Goal: Transaction & Acquisition: Purchase product/service

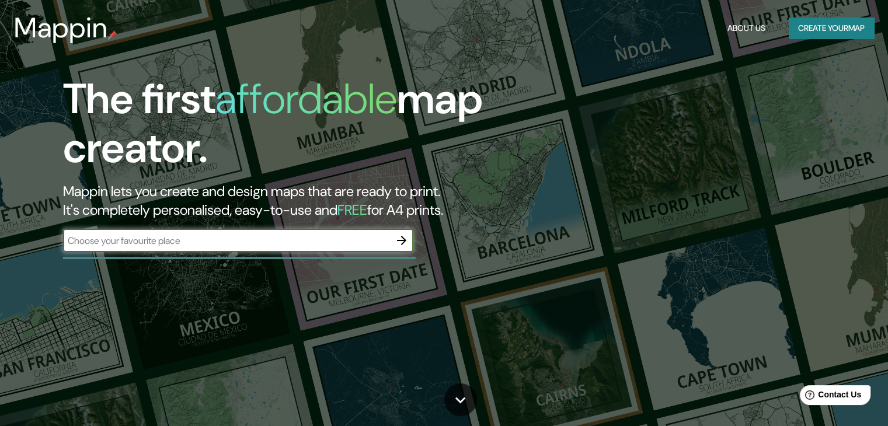
click at [343, 246] on input "text" at bounding box center [226, 240] width 327 height 13
type input "[GEOGRAPHIC_DATA]"
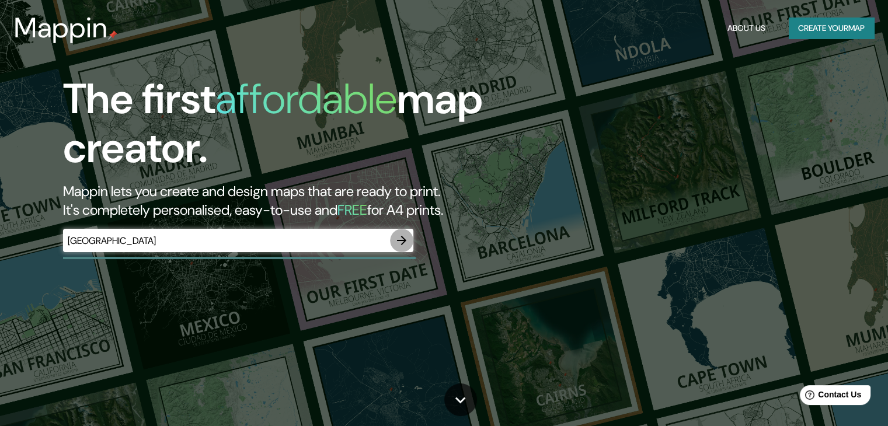
click at [403, 241] on icon "button" at bounding box center [401, 240] width 9 height 9
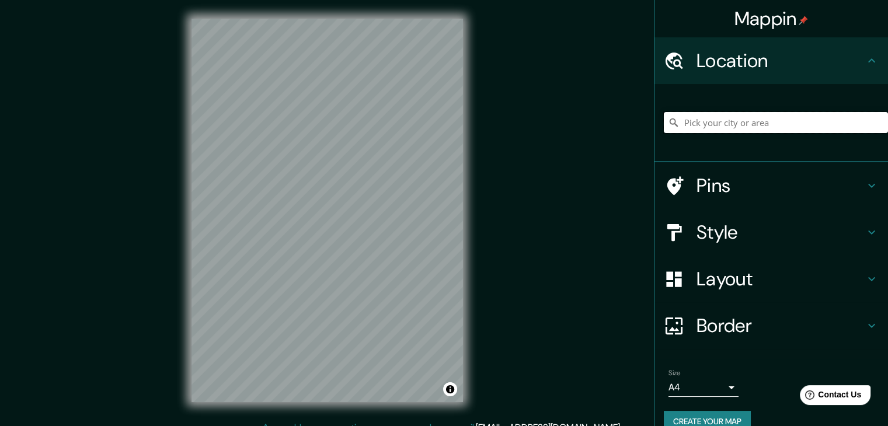
click at [750, 128] on input "Pick your city or area" at bounding box center [776, 122] width 224 height 21
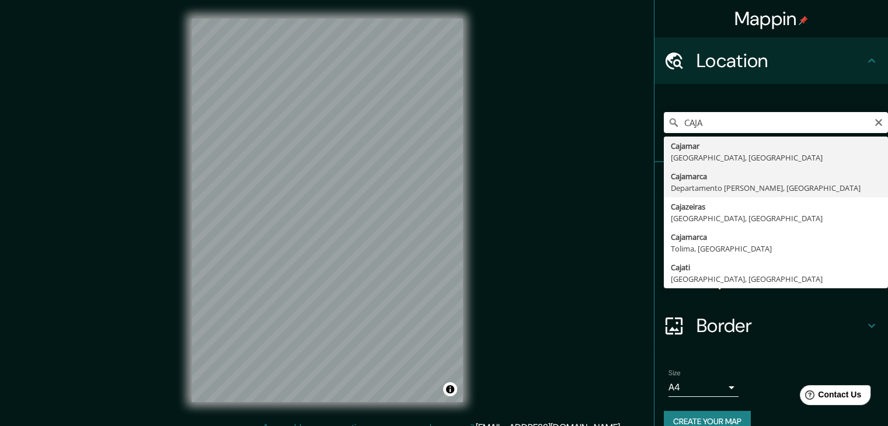
type input "Cajamarca, [GEOGRAPHIC_DATA][PERSON_NAME], [GEOGRAPHIC_DATA]"
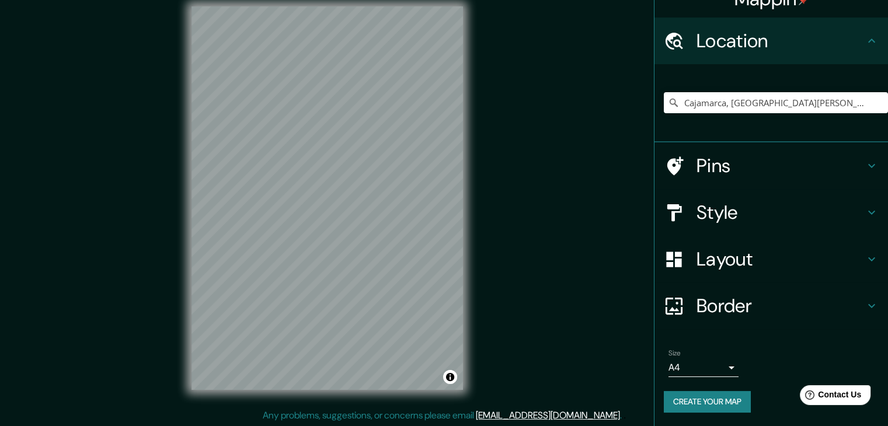
scroll to position [13, 0]
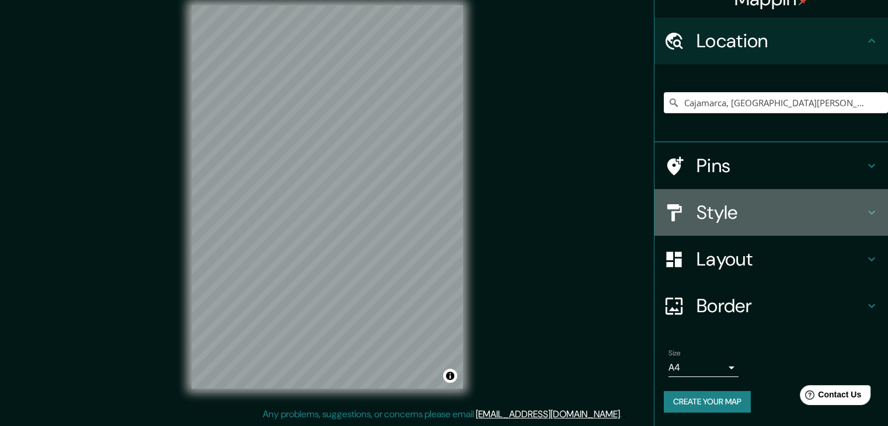
click at [735, 190] on div "Style" at bounding box center [771, 212] width 234 height 47
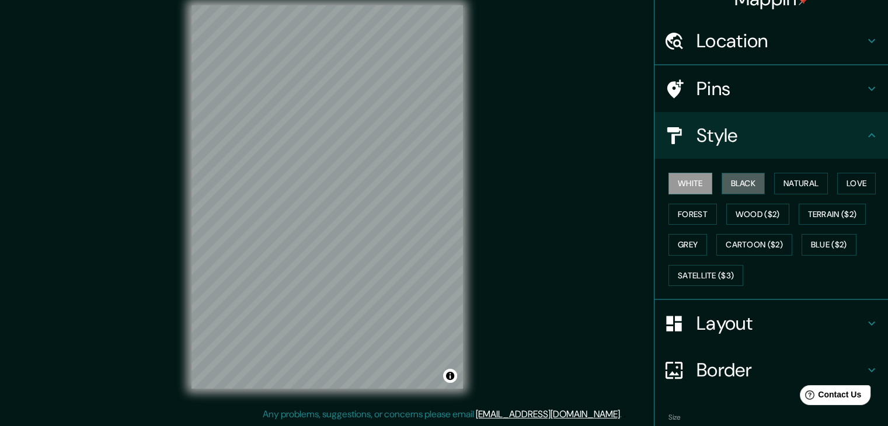
click at [739, 202] on div "White Black Natural Love Forest Wood ($2) Terrain ($2) Grey Cartoon ($2) Blue (…" at bounding box center [776, 229] width 224 height 123
click at [740, 191] on button "Black" at bounding box center [744, 184] width 44 height 22
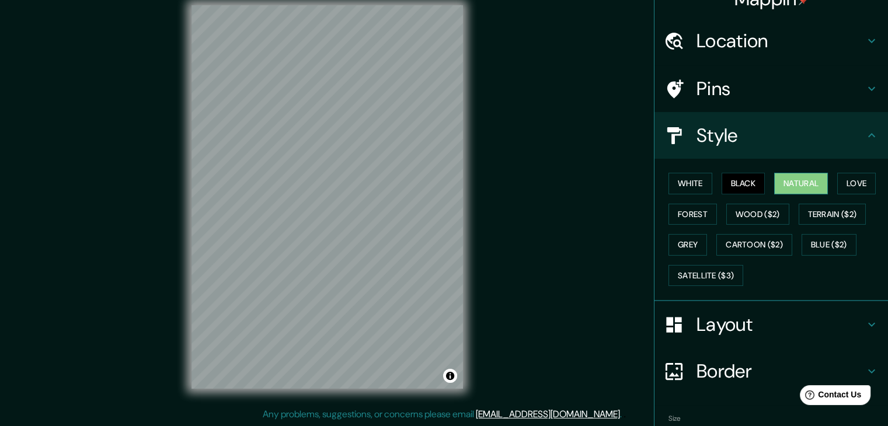
click at [783, 179] on button "Natural" at bounding box center [801, 184] width 54 height 22
click at [844, 176] on button "Love" at bounding box center [856, 184] width 39 height 22
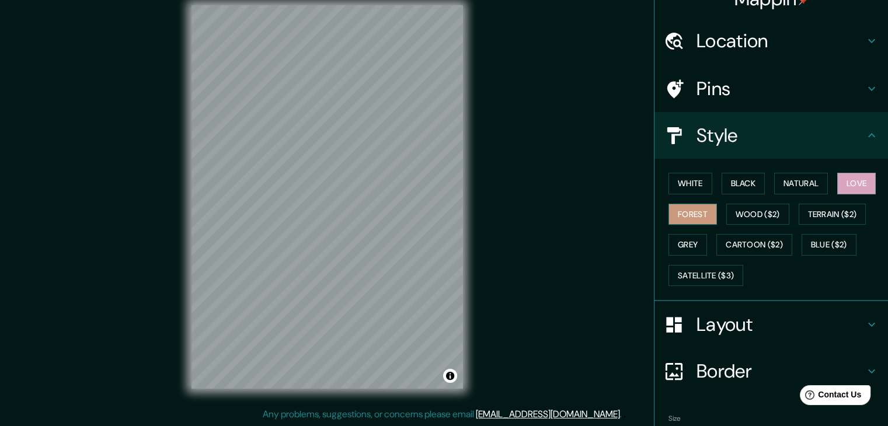
click at [668, 215] on button "Forest" at bounding box center [692, 215] width 48 height 22
click at [730, 199] on div "White Black Natural Love Forest Wood ($2) Terrain ($2) Grey Cartoon ($2) Blue (…" at bounding box center [776, 229] width 224 height 123
click at [675, 245] on button "Grey" at bounding box center [687, 245] width 39 height 22
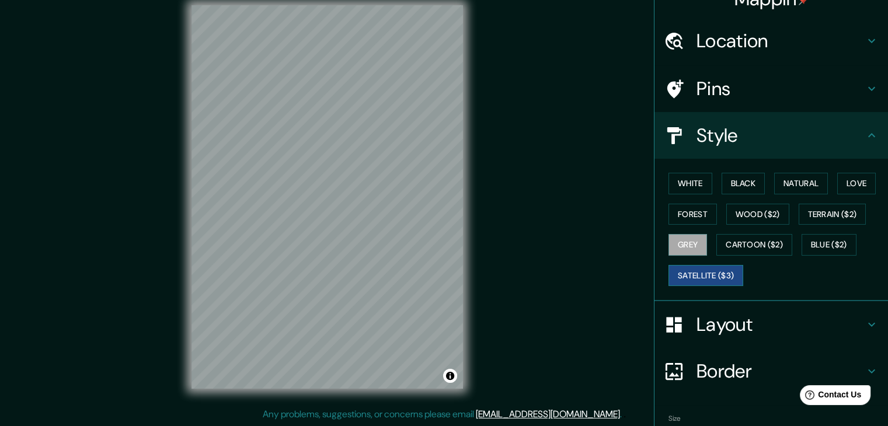
click at [697, 267] on button "Satellite ($3)" at bounding box center [705, 276] width 75 height 22
click at [733, 228] on div "White Black Natural Love Forest Wood ($2) Terrain ($2) Grey Cartoon ($2) Blue (…" at bounding box center [776, 229] width 224 height 123
click at [756, 212] on button "Wood ($2)" at bounding box center [757, 215] width 63 height 22
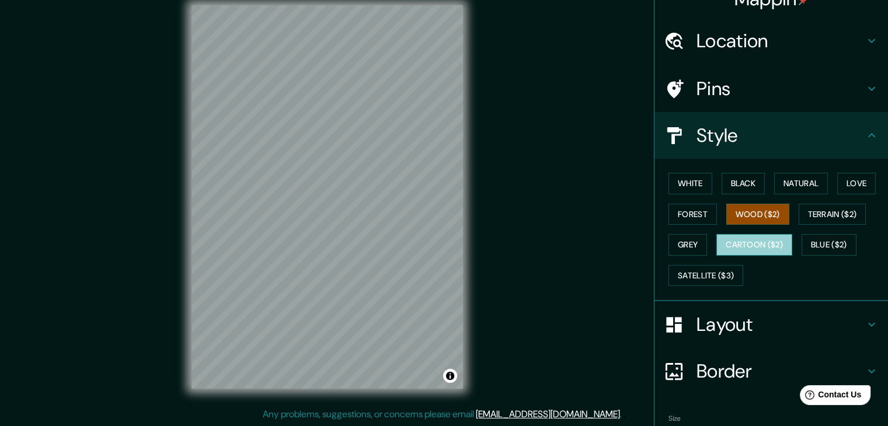
click at [763, 236] on button "Cartoon ($2)" at bounding box center [754, 245] width 76 height 22
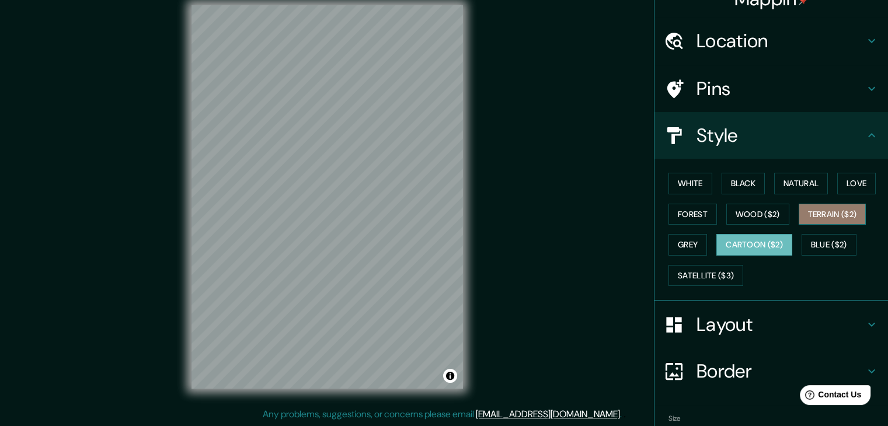
click at [838, 215] on button "Terrain ($2)" at bounding box center [833, 215] width 68 height 22
click at [745, 178] on button "Black" at bounding box center [744, 184] width 44 height 22
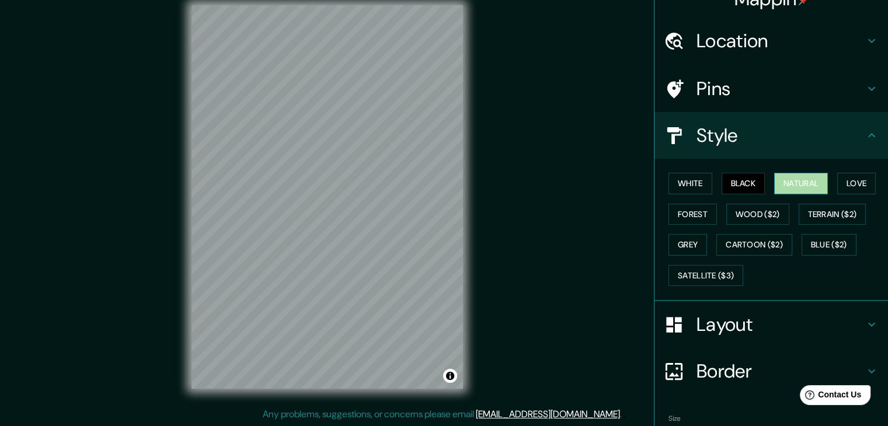
click at [797, 173] on button "Natural" at bounding box center [801, 184] width 54 height 22
click at [846, 175] on button "Love" at bounding box center [856, 184] width 39 height 22
click at [695, 227] on div "White Black Natural Love Forest Wood ($2) Terrain ($2) Grey Cartoon ($2) Blue (…" at bounding box center [776, 229] width 224 height 123
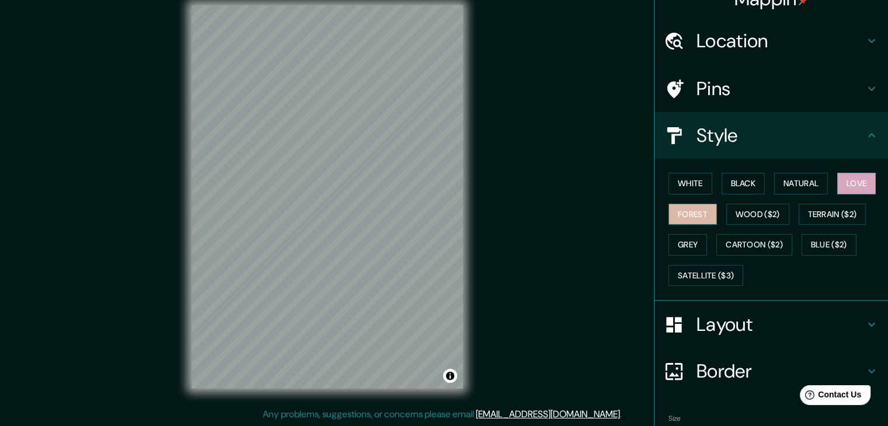
click at [696, 208] on button "Forest" at bounding box center [692, 215] width 48 height 22
click at [675, 189] on button "White" at bounding box center [690, 184] width 44 height 22
click at [722, 189] on button "Black" at bounding box center [744, 184] width 44 height 22
click at [686, 207] on button "Forest" at bounding box center [692, 215] width 48 height 22
click at [803, 176] on button "Natural" at bounding box center [801, 184] width 54 height 22
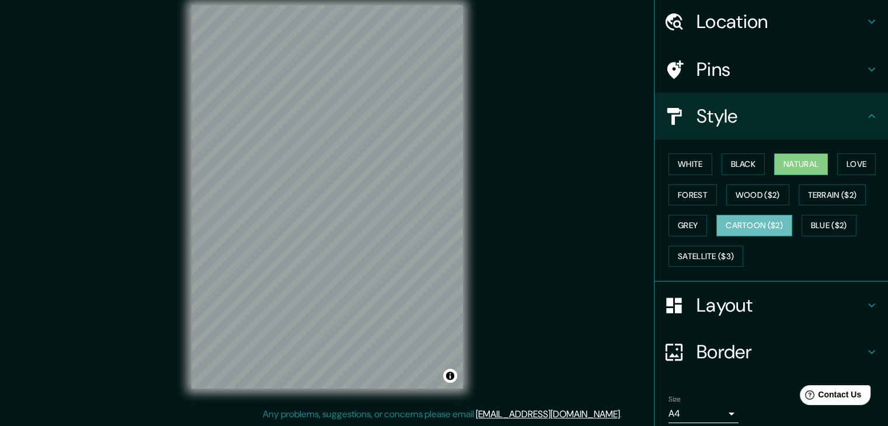
scroll to position [84, 0]
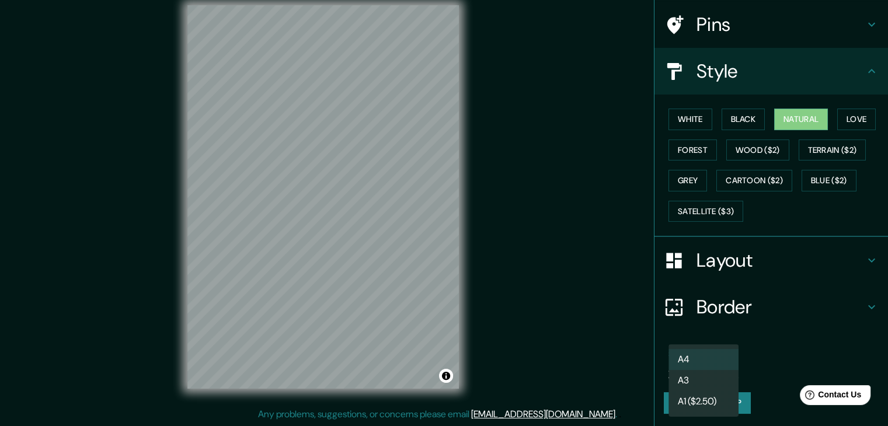
click at [727, 364] on body "Mappin Location [GEOGRAPHIC_DATA], [GEOGRAPHIC_DATA][PERSON_NAME], [GEOGRAPHIC_…" at bounding box center [444, 200] width 888 height 426
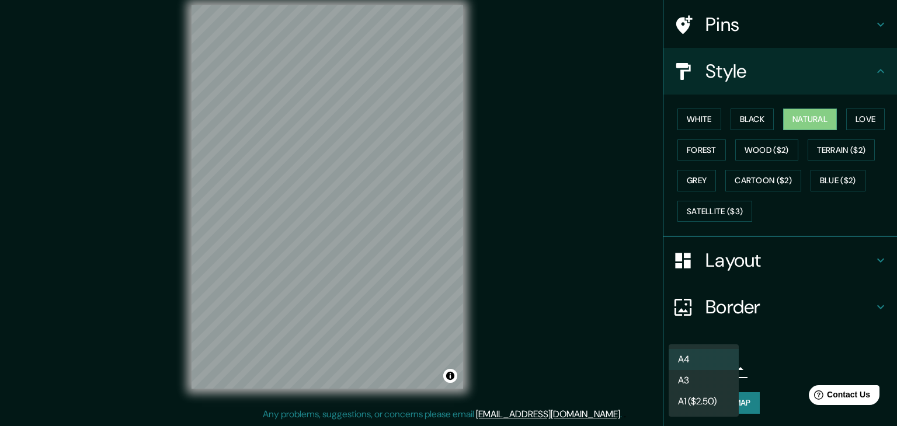
click at [780, 355] on div at bounding box center [448, 213] width 897 height 426
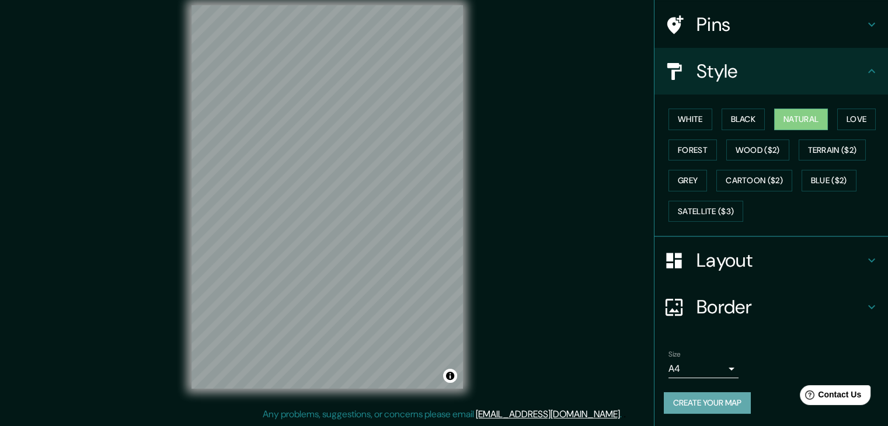
click at [710, 398] on button "Create your map" at bounding box center [707, 403] width 87 height 22
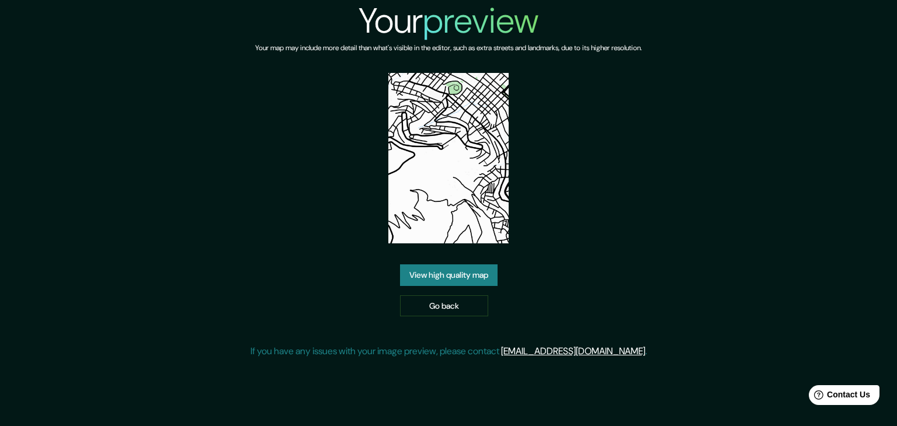
click at [457, 287] on div "View high quality map Go back" at bounding box center [448, 290] width 97 height 52
click at [480, 271] on link "View high quality map" at bounding box center [448, 275] width 97 height 22
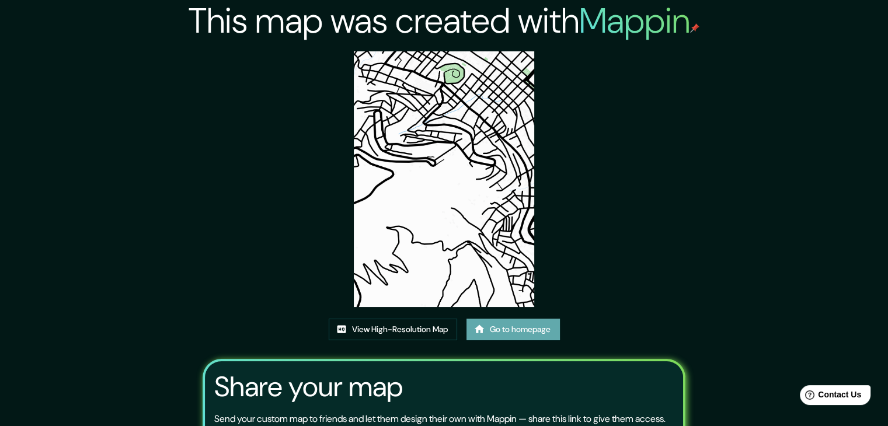
click at [493, 325] on link "Go to homepage" at bounding box center [512, 330] width 93 height 22
